Goal: Communication & Community: Participate in discussion

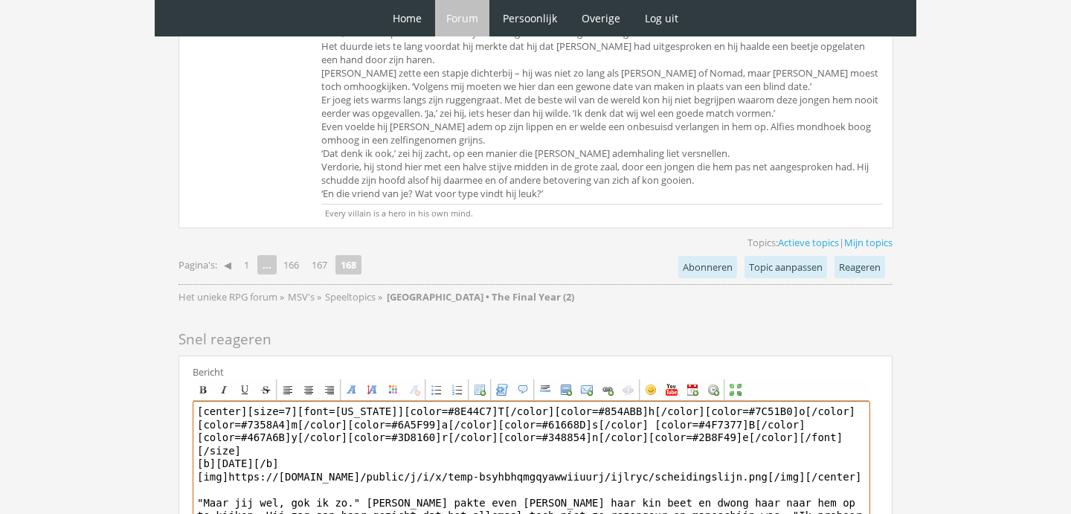
scroll to position [4014, 0]
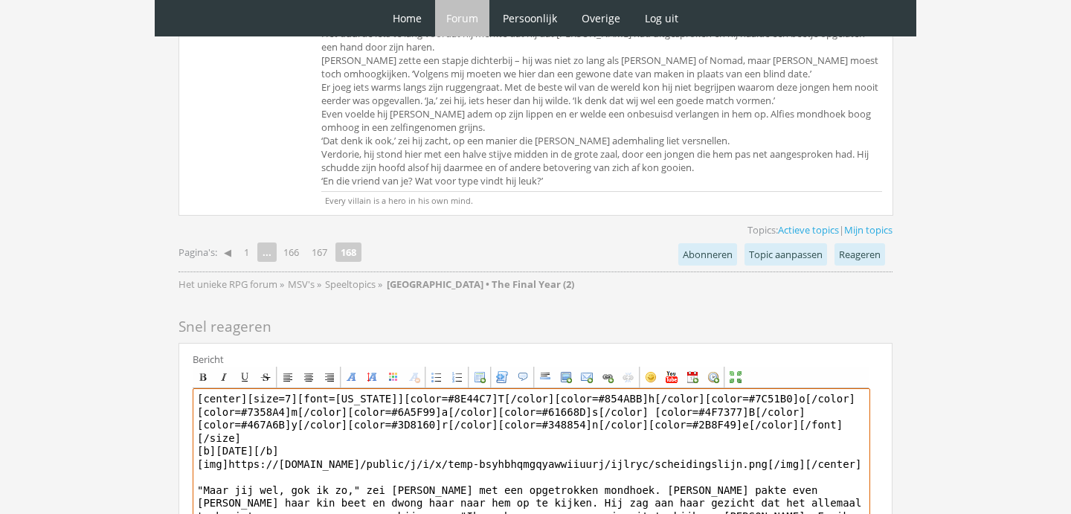
drag, startPoint x: 411, startPoint y: 404, endPoint x: 543, endPoint y: 570, distance: 212.2
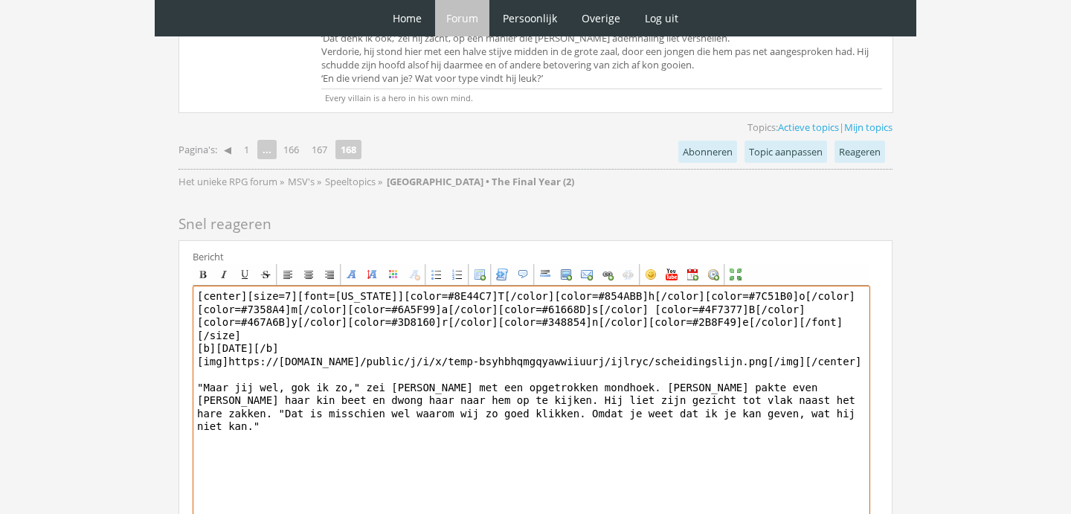
scroll to position [4120, 0]
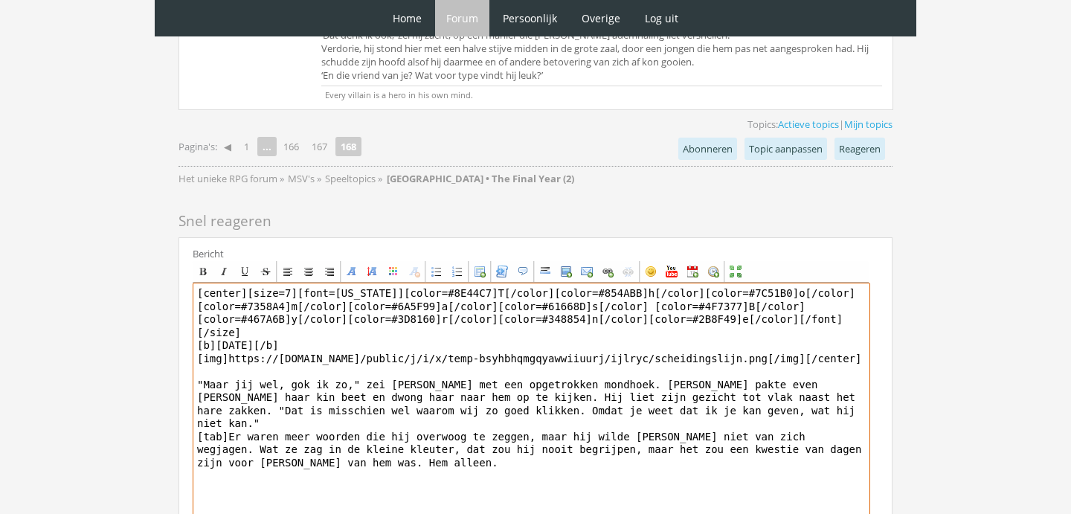
drag, startPoint x: 751, startPoint y: 336, endPoint x: 721, endPoint y: 340, distance: 30.1
click at [721, 340] on textarea "[center][size=7][font=[US_STATE]][color=#8E44C7]T[/color][color=#854ABB]h[/colo…" at bounding box center [531, 420] width 677 height 276
click at [608, 348] on textarea "[center][size=7][font=[US_STATE]][color=#8E44C7]T[/color][color=#854ABB]h[/colo…" at bounding box center [531, 420] width 677 height 276
drag, startPoint x: 750, startPoint y: 337, endPoint x: 635, endPoint y: 346, distance: 115.6
click at [635, 346] on textarea "[center][size=7][font=[US_STATE]][color=#8E44C7]T[/color][color=#854ABB]h[/colo…" at bounding box center [531, 420] width 677 height 276
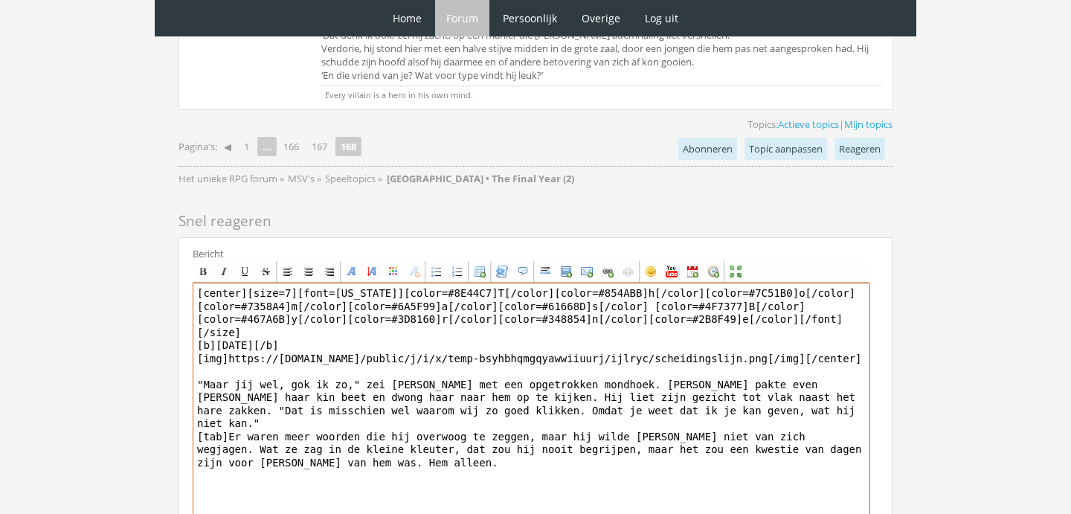
click at [634, 346] on textarea "[center][size=7][font=[US_STATE]][color=#8E44C7]T[/color][color=#854ABB]h[/colo…" at bounding box center [531, 420] width 677 height 276
drag, startPoint x: 755, startPoint y: 338, endPoint x: 622, endPoint y: 338, distance: 132.3
click at [621, 338] on textarea "[center][size=7][font=[US_STATE]][color=#8E44C7]T[/color][color=#854ABB]h[/colo…" at bounding box center [531, 420] width 677 height 276
click at [781, 338] on textarea "[center][size=7][font=[US_STATE]][color=#8E44C7]T[/color][color=#854ABB]h[/colo…" at bounding box center [531, 420] width 677 height 276
click at [480, 352] on textarea "[center][size=7][font=[US_STATE]][color=#8E44C7]T[/color][color=#854ABB]h[/colo…" at bounding box center [531, 420] width 677 height 276
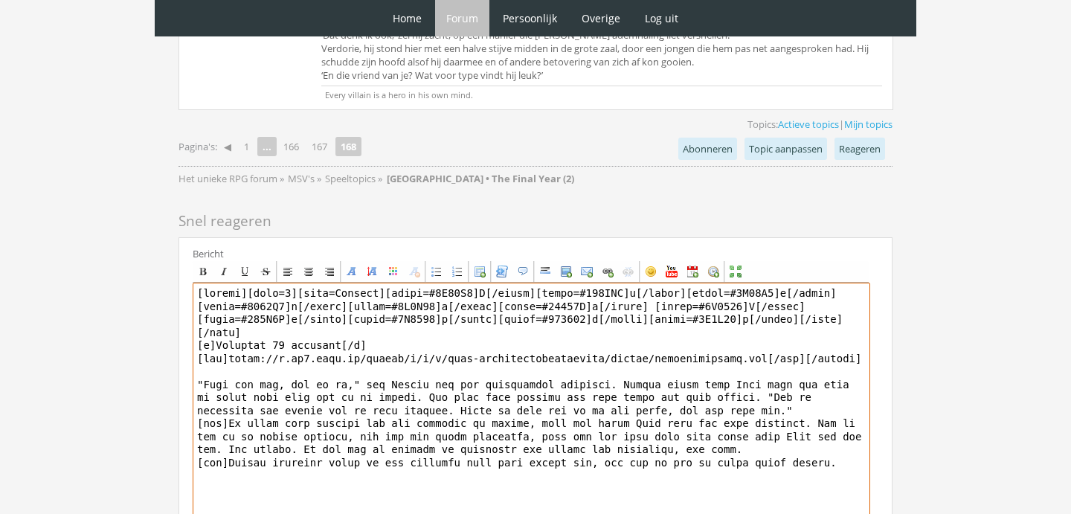
drag, startPoint x: 845, startPoint y: 364, endPoint x: 786, endPoint y: 422, distance: 83.1
click at [786, 422] on textarea at bounding box center [531, 420] width 677 height 276
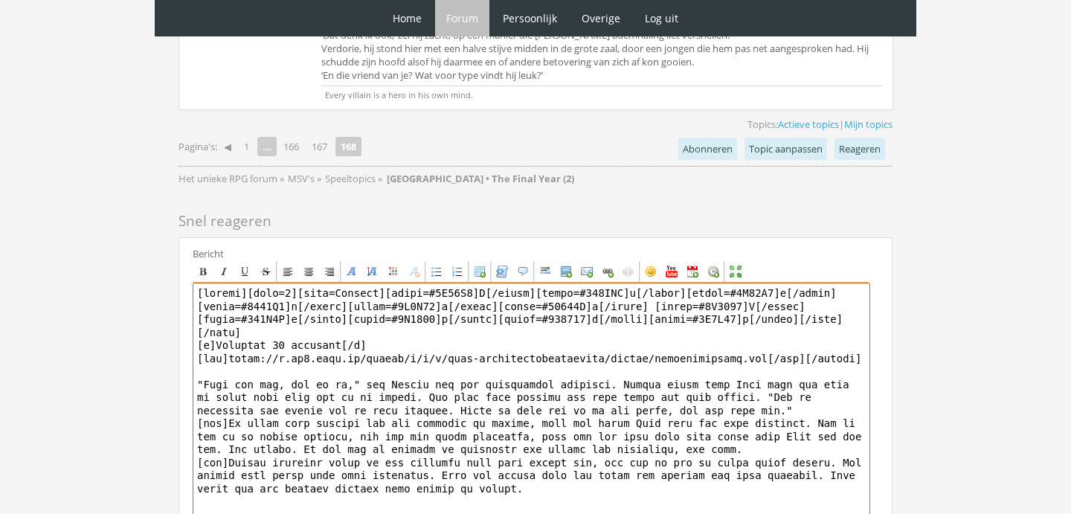
drag, startPoint x: 539, startPoint y: 386, endPoint x: 192, endPoint y: 366, distance: 347.8
click at [192, 366] on div "Bericht Bold Italic Underline Strikethrough Align left Center Align right Font …" at bounding box center [535, 409] width 714 height 345
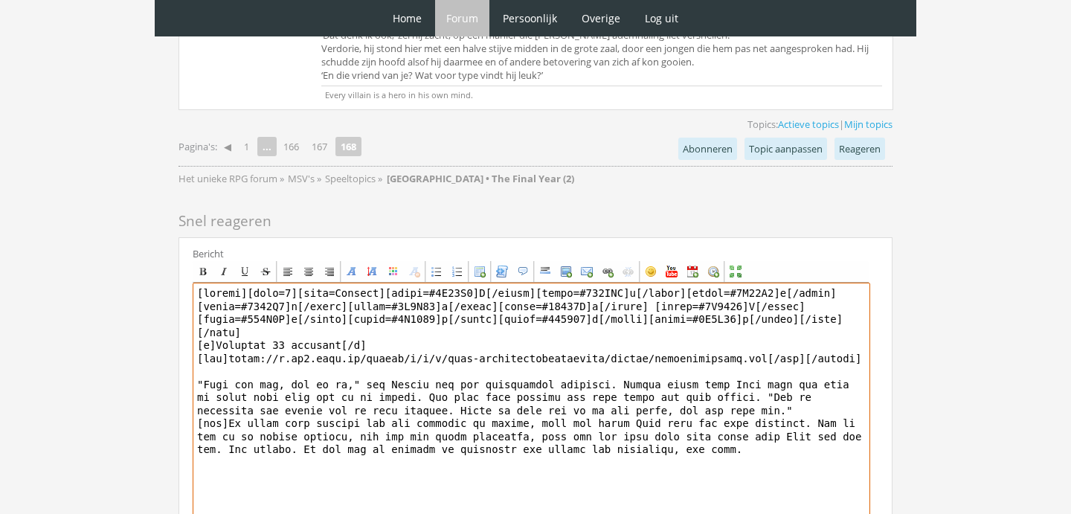
type textarea "[center][size=7][font=[US_STATE]][color=#8E44C7]T[/color][color=#854ABB]h[/colo…"
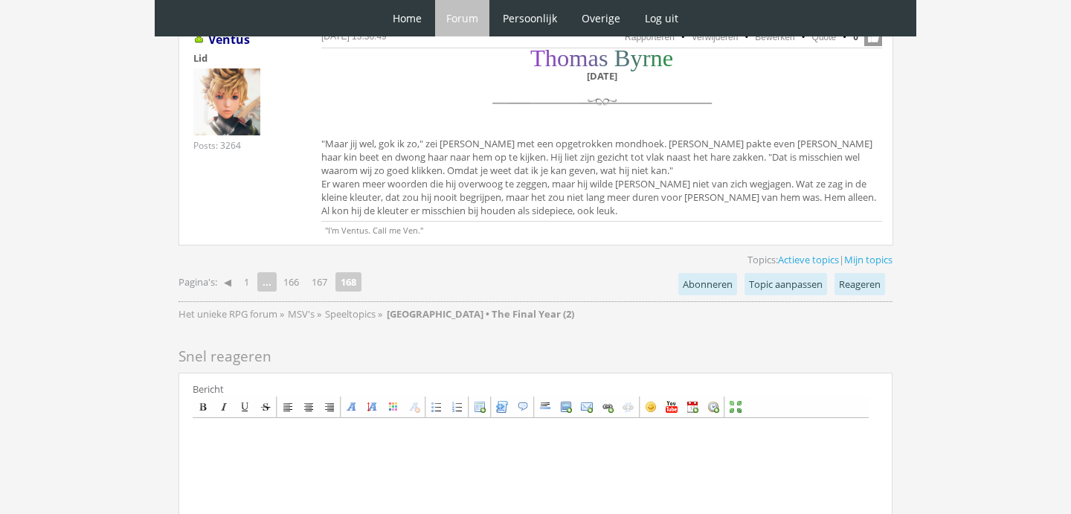
scroll to position [4220, 0]
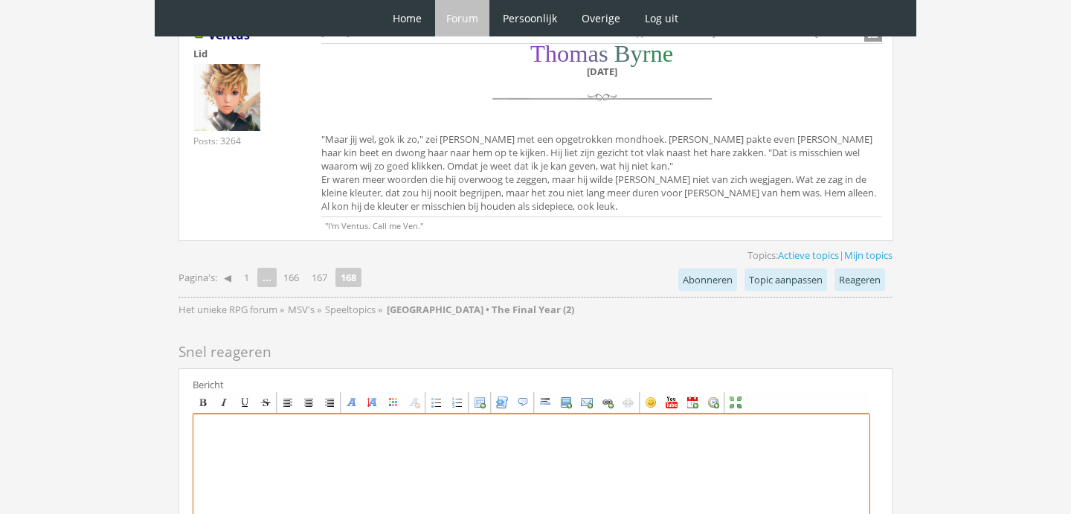
paste textarea "[center][size=7][font=Garamond][color=#B12BFF]R[/color][color=#B529F2]o[/color]…"
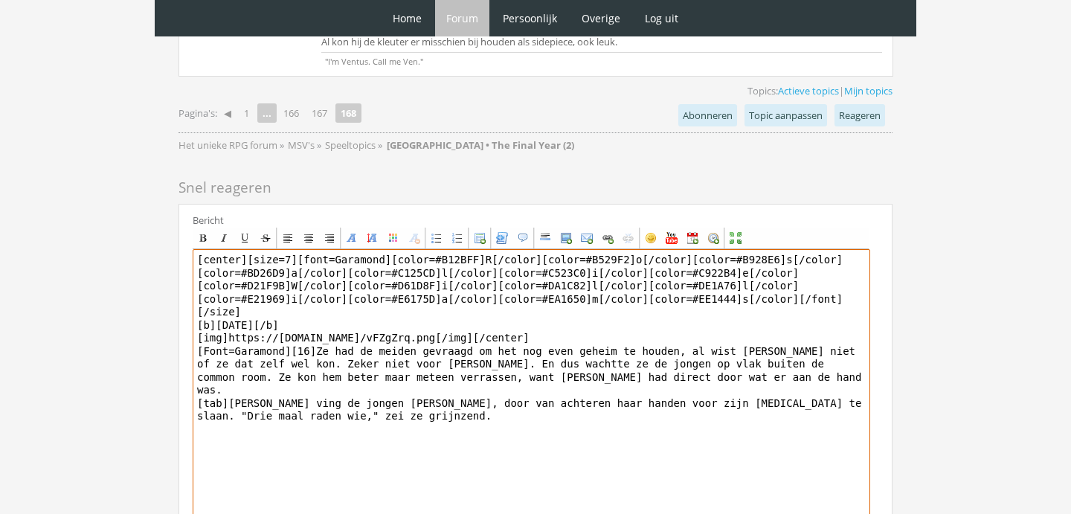
scroll to position [4412, 0]
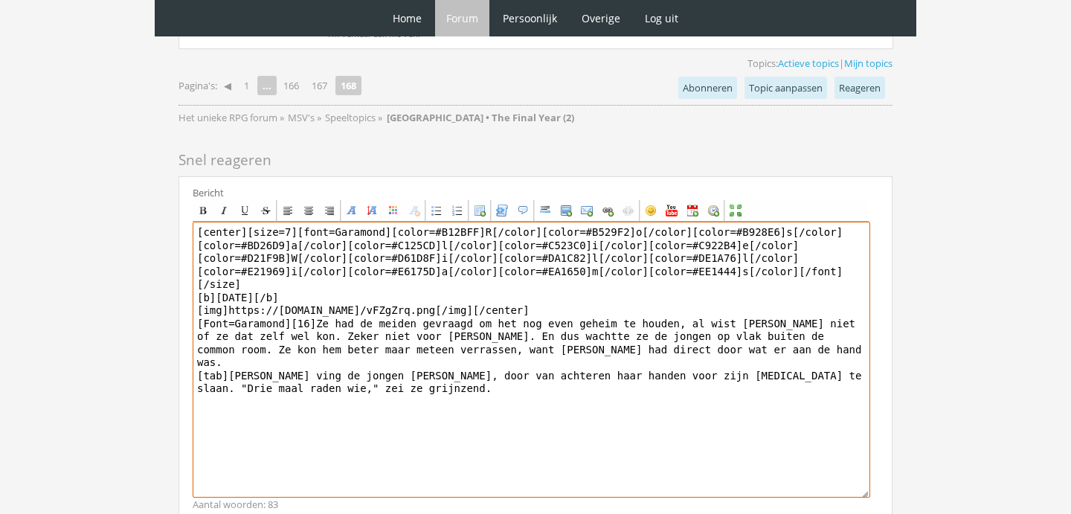
type textarea "[center][size=7][font=Garamond][color=#B12BFF]R[/color][color=#B529F2]o[/color]…"
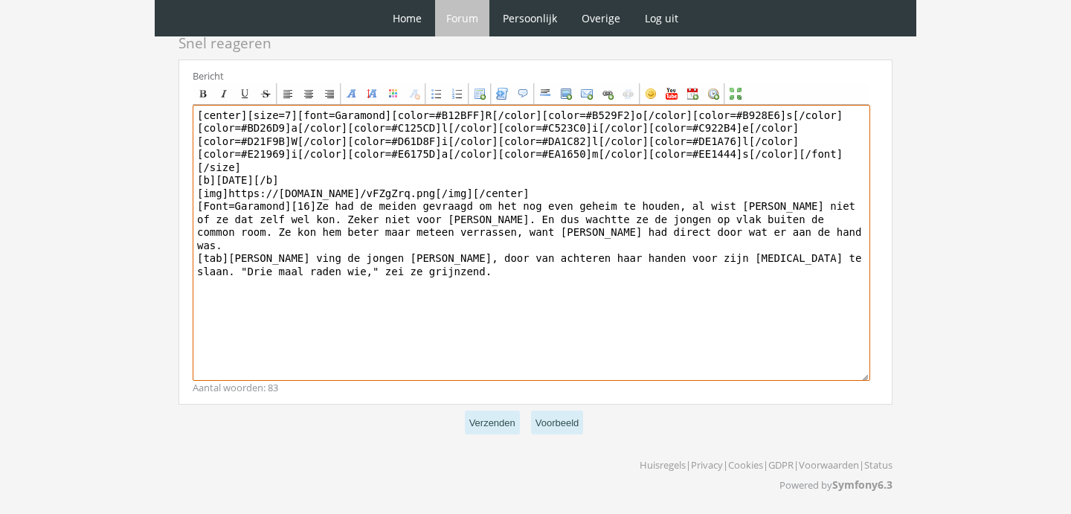
scroll to position [5891, 0]
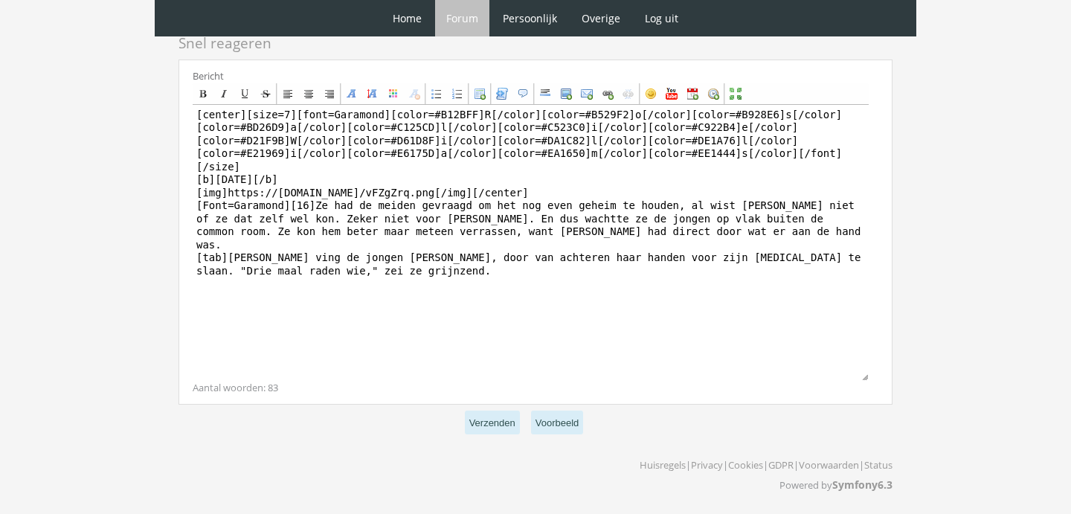
drag, startPoint x: 0, startPoint y: 0, endPoint x: 173, endPoint y: 187, distance: 254.6
